Goal: Task Accomplishment & Management: Use online tool/utility

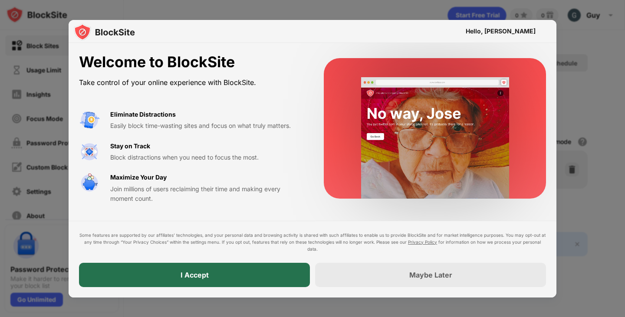
click at [193, 276] on div "I Accept" at bounding box center [195, 275] width 28 height 9
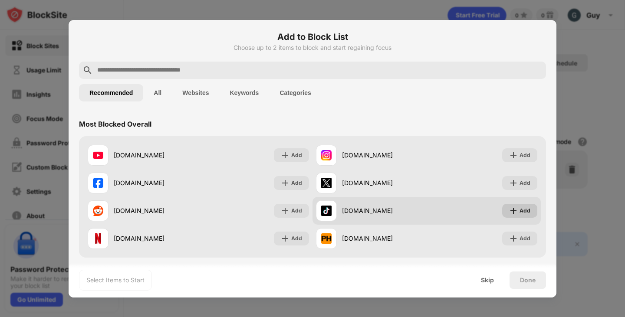
click at [506, 204] on div "Add" at bounding box center [519, 211] width 35 height 14
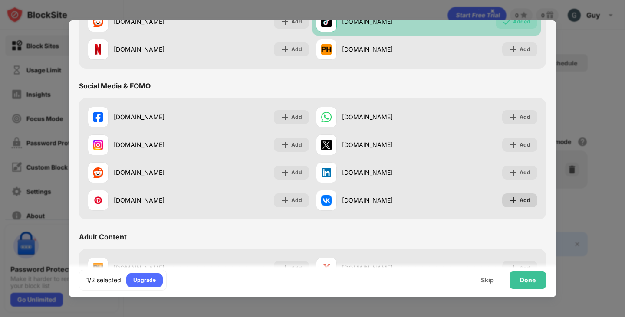
scroll to position [190, 0]
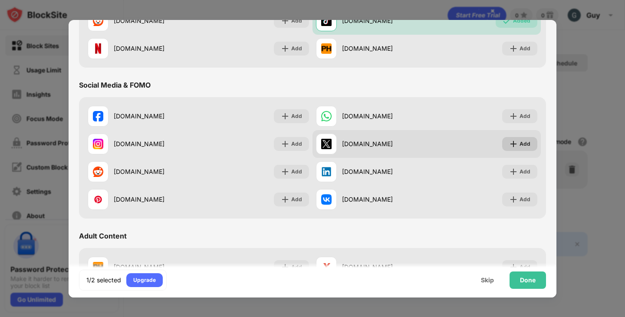
click at [521, 142] on div "Add" at bounding box center [525, 144] width 11 height 9
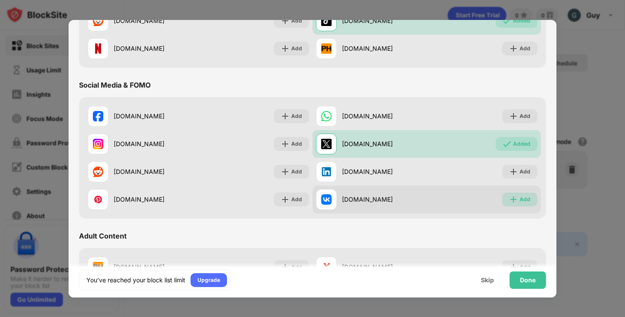
click at [504, 194] on div "Add" at bounding box center [519, 200] width 35 height 14
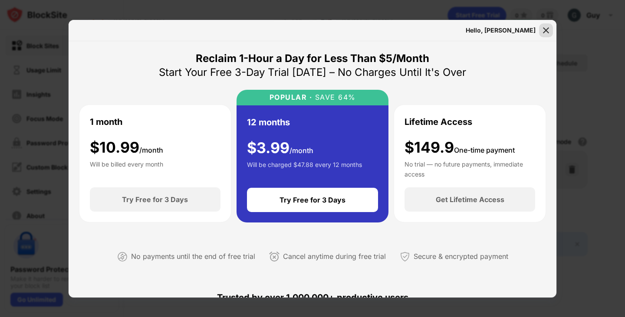
click at [546, 29] on img at bounding box center [546, 30] width 9 height 9
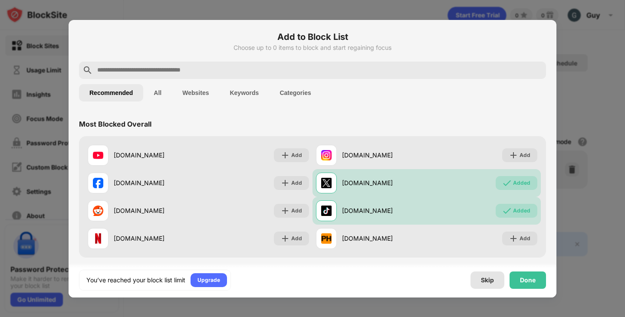
click at [491, 280] on div "Skip" at bounding box center [487, 280] width 13 height 7
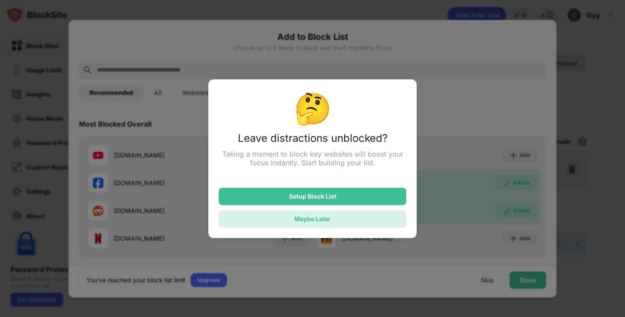
click at [323, 219] on div "Maybe Later" at bounding box center [312, 218] width 36 height 7
